Goal: Navigation & Orientation: Go to known website

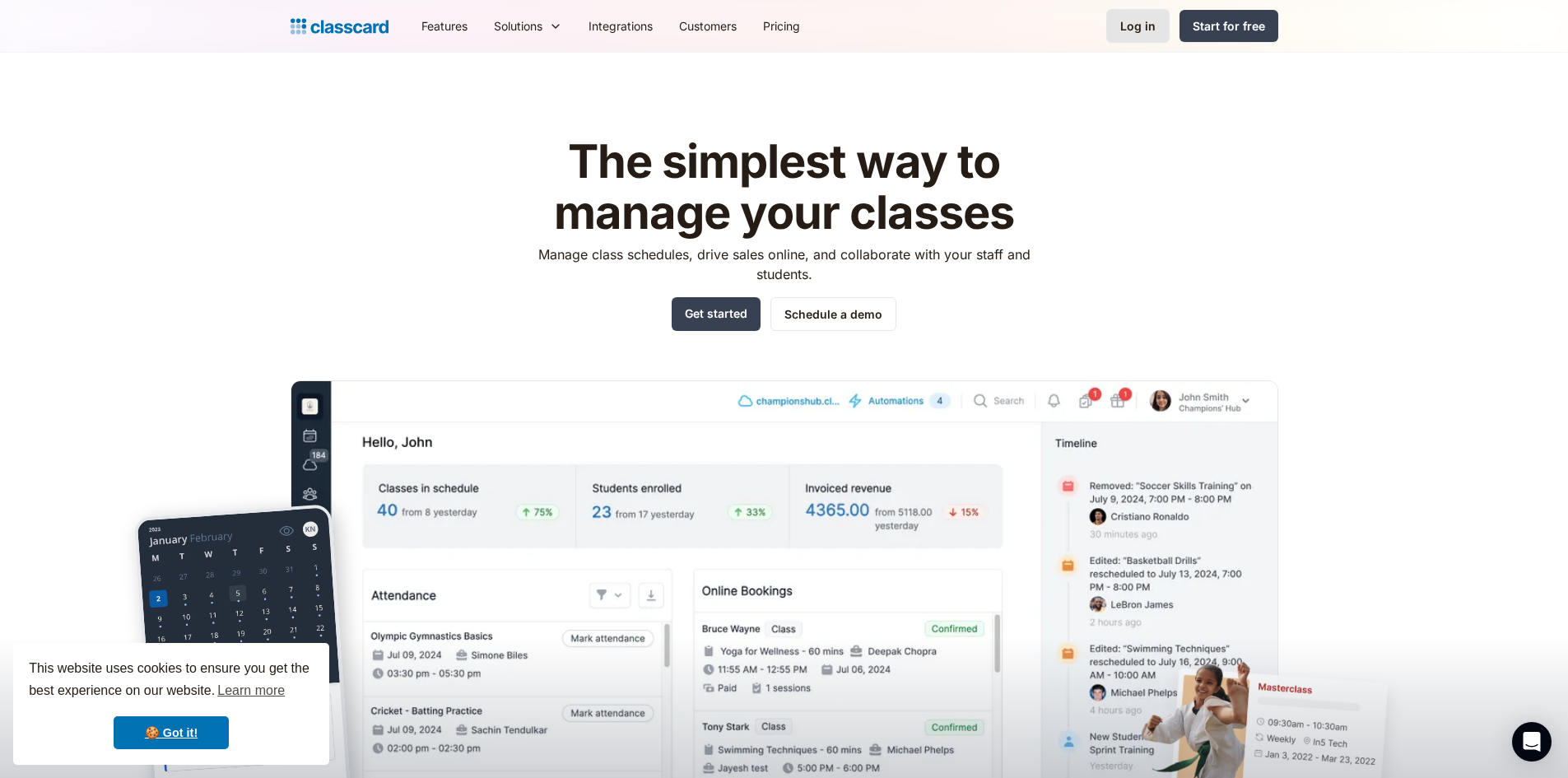
click at [1146, 31] on div "Log in" at bounding box center [1137, 26] width 36 height 17
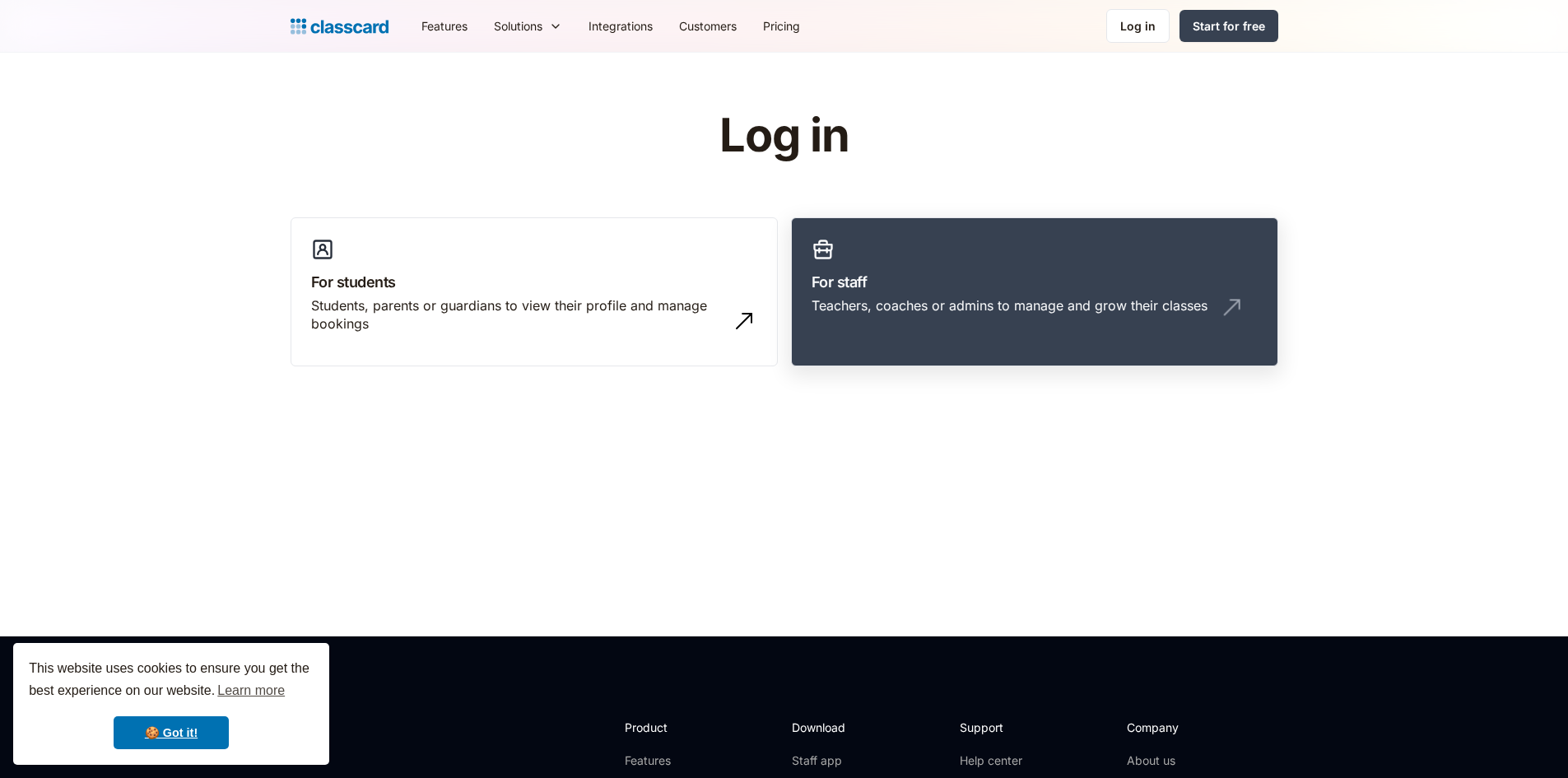
click at [1102, 259] on link "For staff Teachers, coaches or admins to manage and grow their classes" at bounding box center [1034, 292] width 487 height 150
